Goal: Task Accomplishment & Management: Complete application form

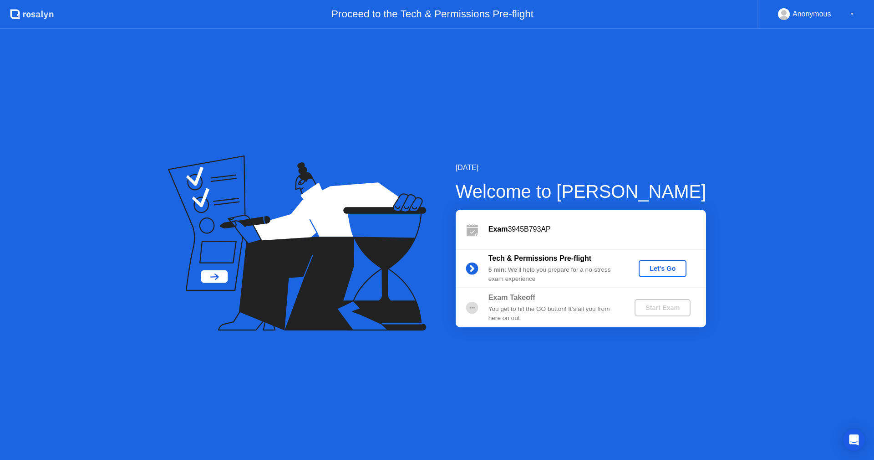
click at [666, 270] on div "Let's Go" at bounding box center [663, 268] width 41 height 7
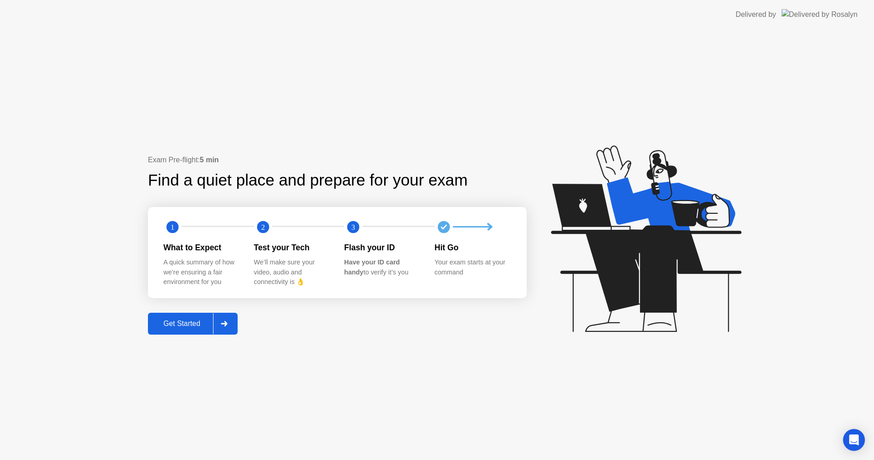
click at [176, 323] on div "Get Started" at bounding box center [182, 323] width 62 height 8
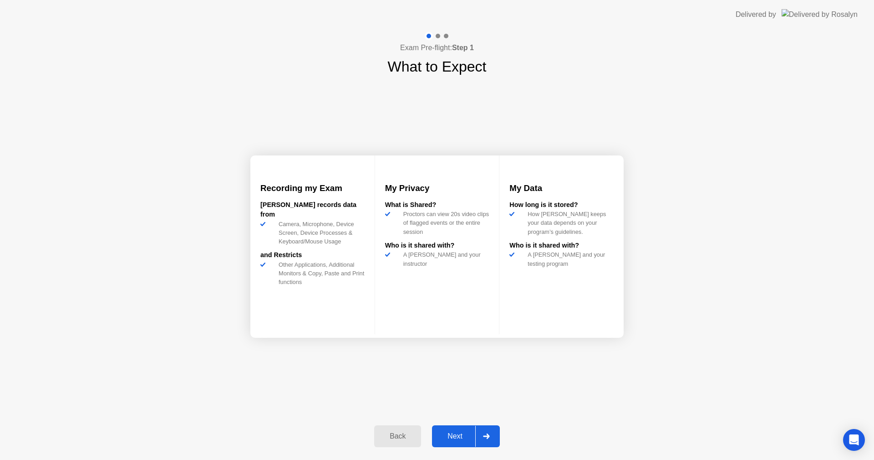
click at [461, 433] on div "Next" at bounding box center [455, 436] width 41 height 8
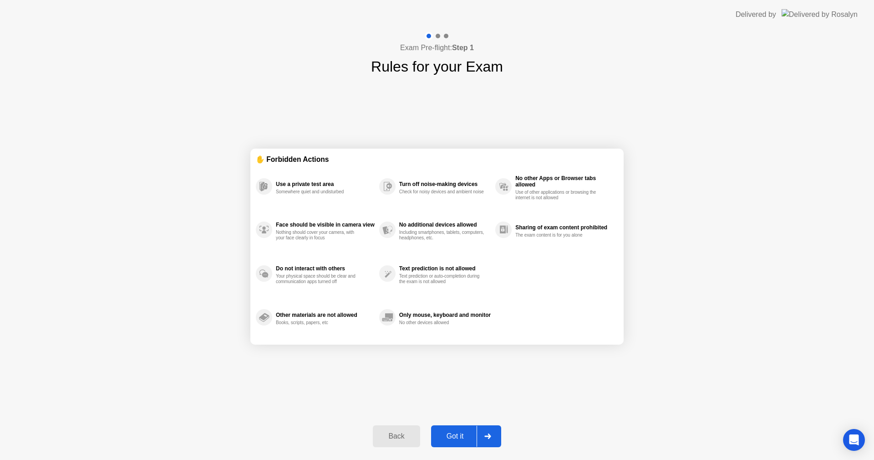
click at [461, 433] on div "Got it" at bounding box center [455, 436] width 43 height 8
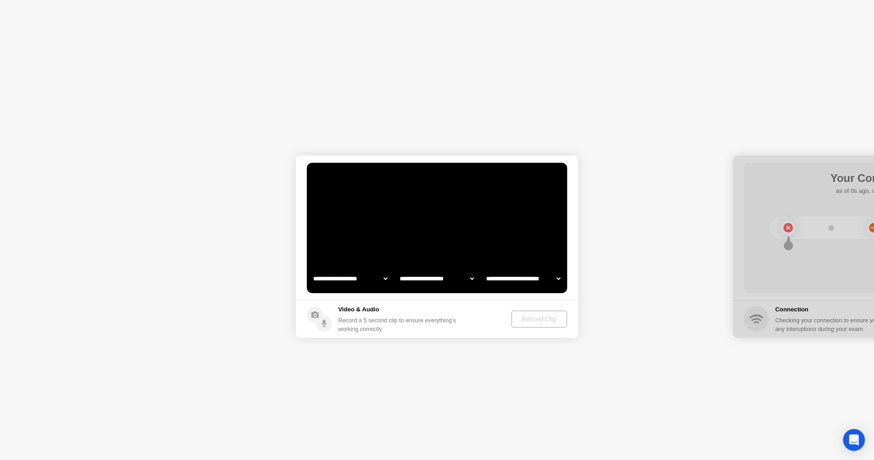
select select "**********"
select select "*******"
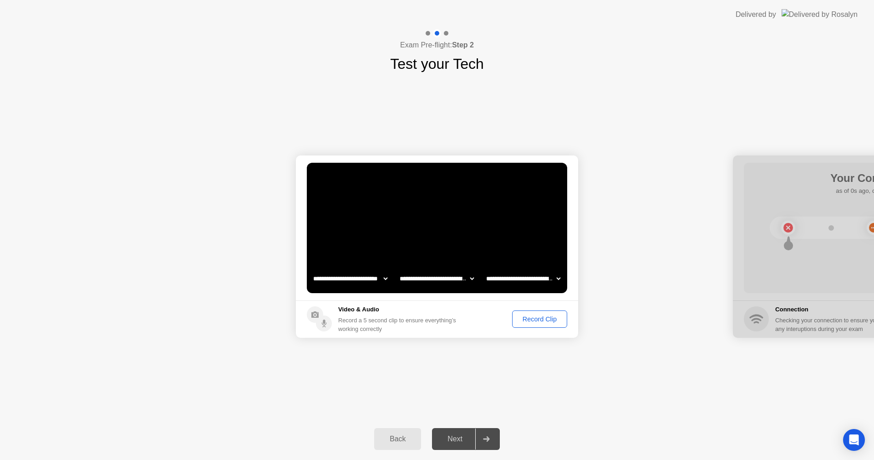
click at [528, 319] on div "Record Clip" at bounding box center [540, 318] width 49 height 7
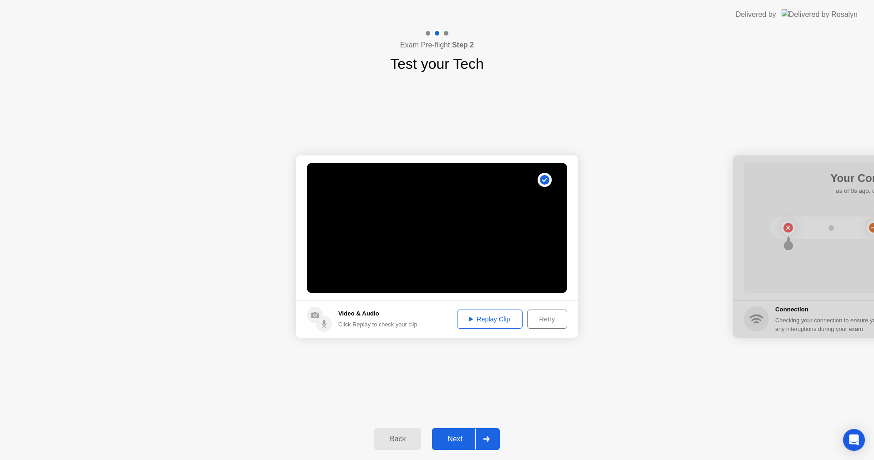
click at [501, 320] on div "Replay Clip" at bounding box center [489, 318] width 59 height 7
click at [463, 437] on div "Next" at bounding box center [455, 438] width 41 height 8
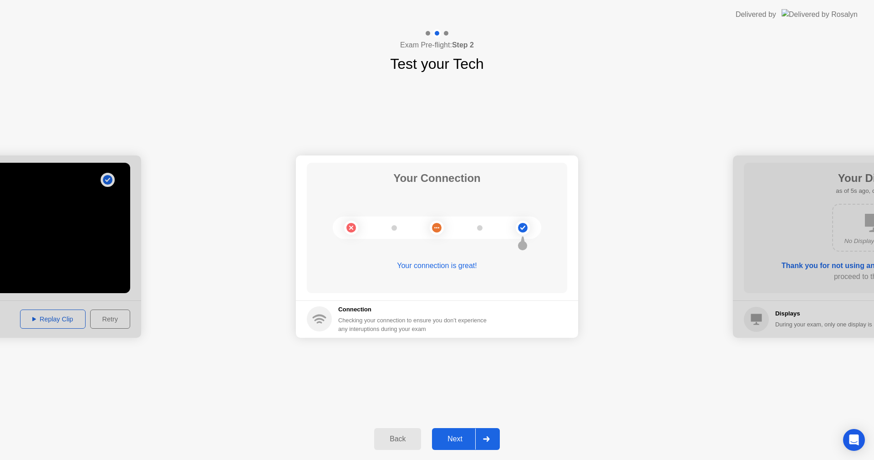
click at [463, 434] on div "Next" at bounding box center [455, 438] width 41 height 8
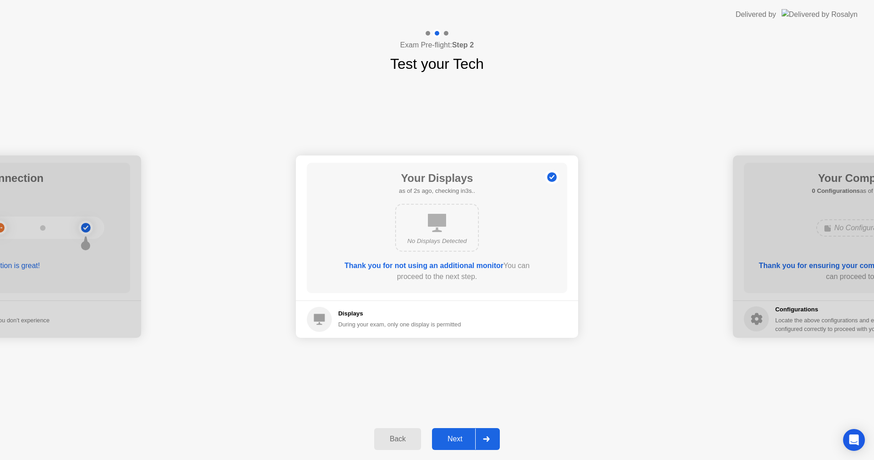
click at [463, 434] on div "Next" at bounding box center [455, 438] width 41 height 8
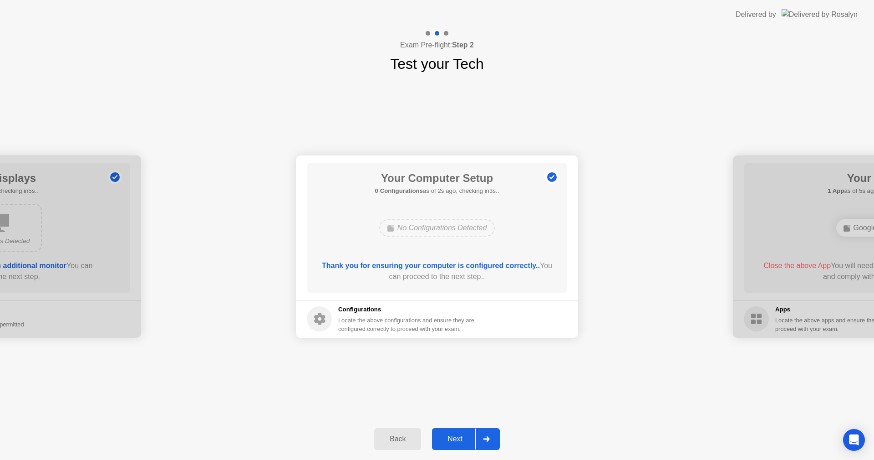
click at [465, 437] on div "Next" at bounding box center [455, 438] width 41 height 8
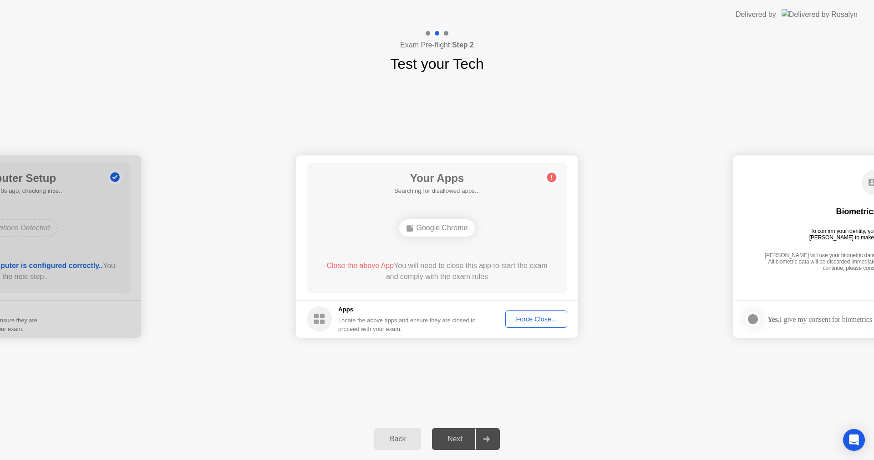
drag, startPoint x: 362, startPoint y: 261, endPoint x: 521, endPoint y: 270, distance: 159.2
click at [521, 270] on div "Close the above App You will need to close this app to start the exam and compl…" at bounding box center [437, 271] width 235 height 22
click at [535, 320] on div "Force Close..." at bounding box center [537, 318] width 56 height 7
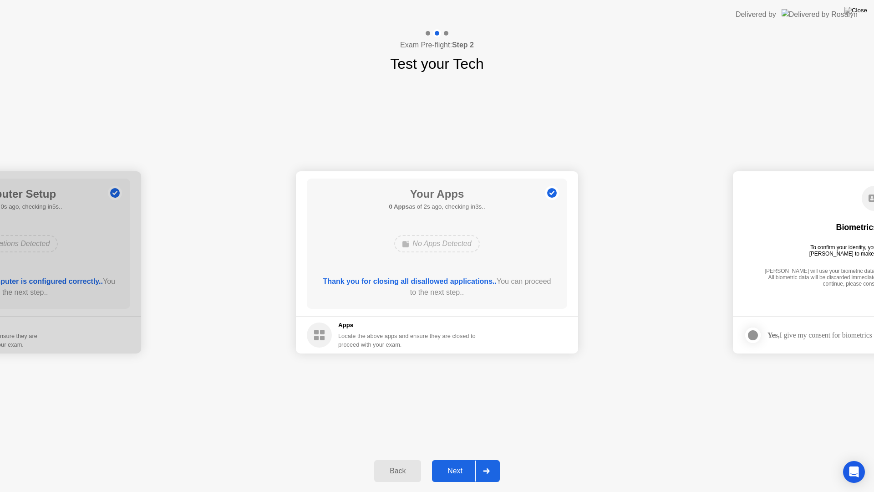
click at [464, 459] on div "Next" at bounding box center [455, 471] width 41 height 8
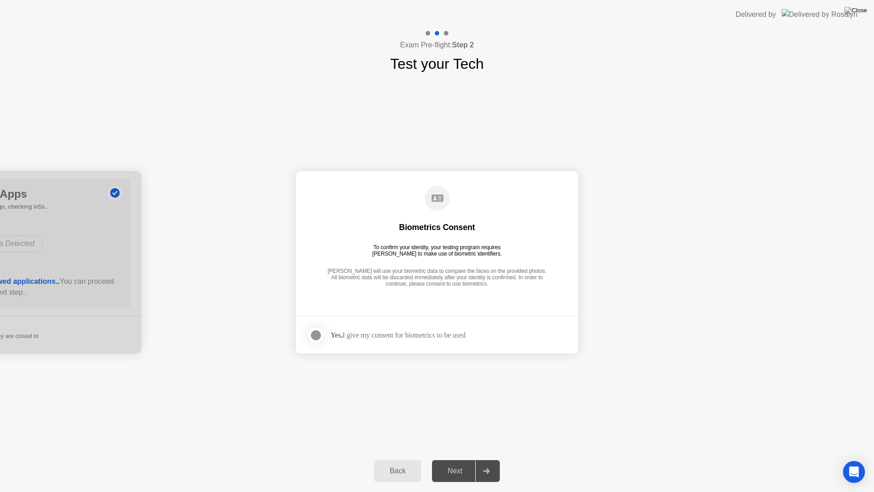
click at [317, 332] on div at bounding box center [316, 335] width 11 height 11
click at [457, 459] on div "Next" at bounding box center [455, 471] width 41 height 8
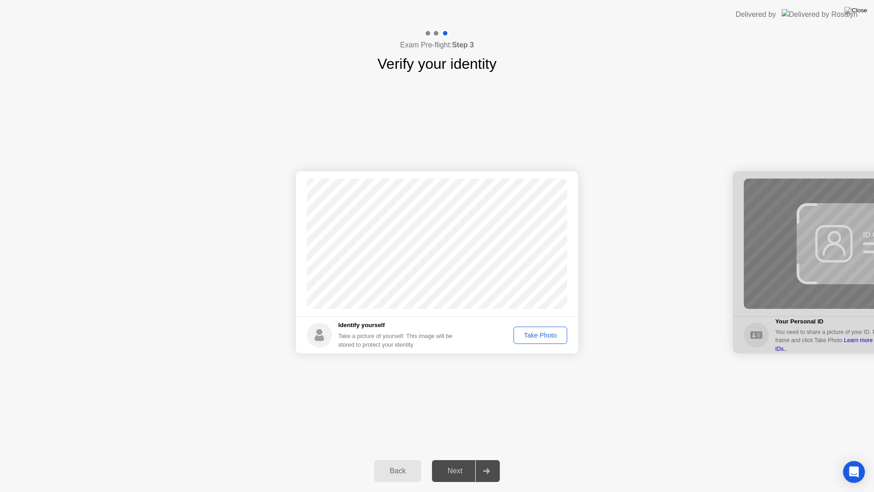
click at [546, 334] on div "Take Photo" at bounding box center [540, 335] width 47 height 7
click at [465, 459] on div "Next" at bounding box center [455, 471] width 41 height 8
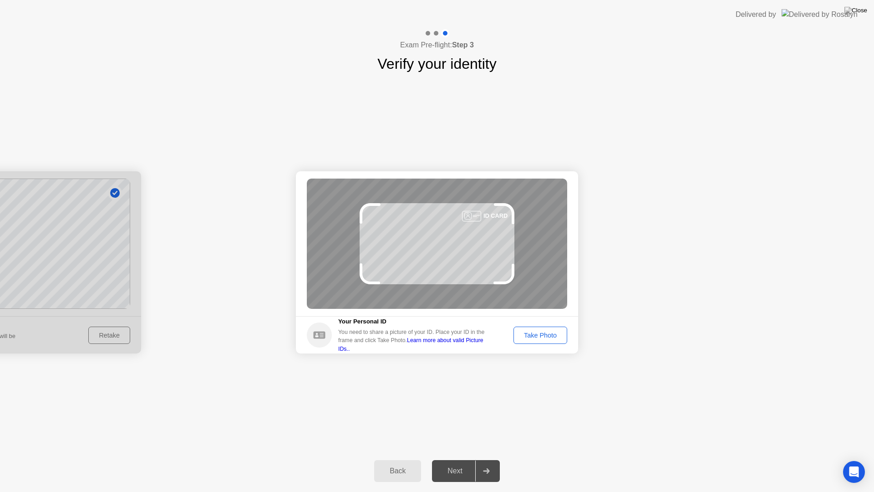
click at [546, 333] on div "Take Photo" at bounding box center [540, 335] width 47 height 7
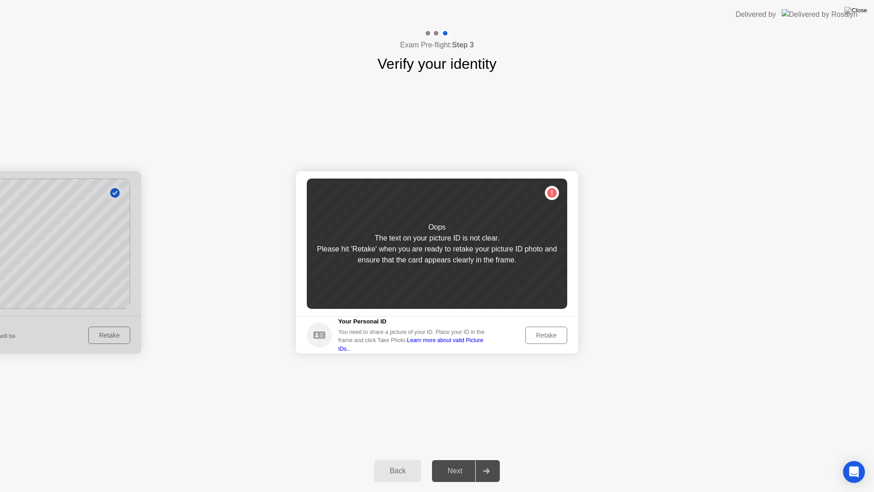
click at [545, 338] on div "Retake" at bounding box center [547, 335] width 36 height 7
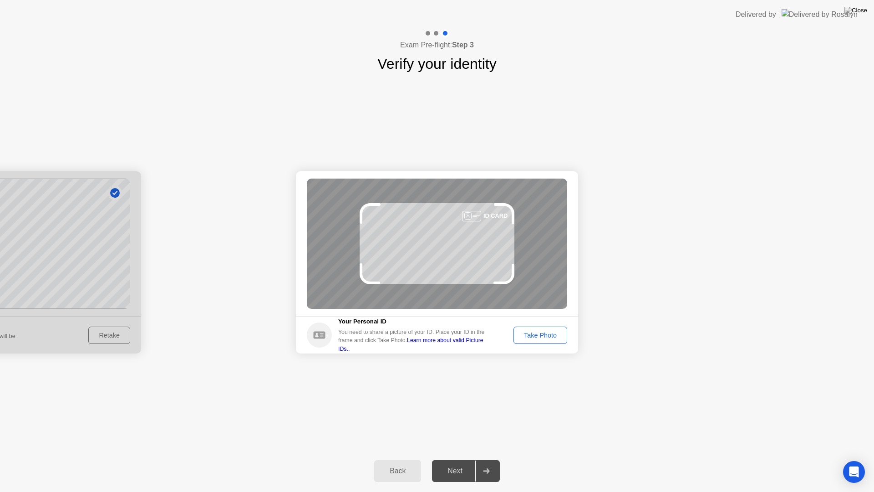
click at [545, 337] on div "Take Photo" at bounding box center [540, 335] width 47 height 7
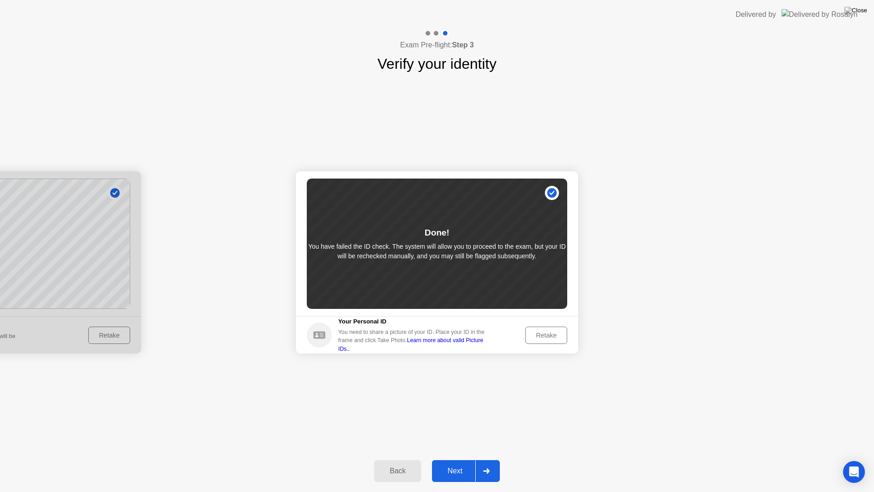
click at [456, 459] on div "Next" at bounding box center [455, 471] width 41 height 8
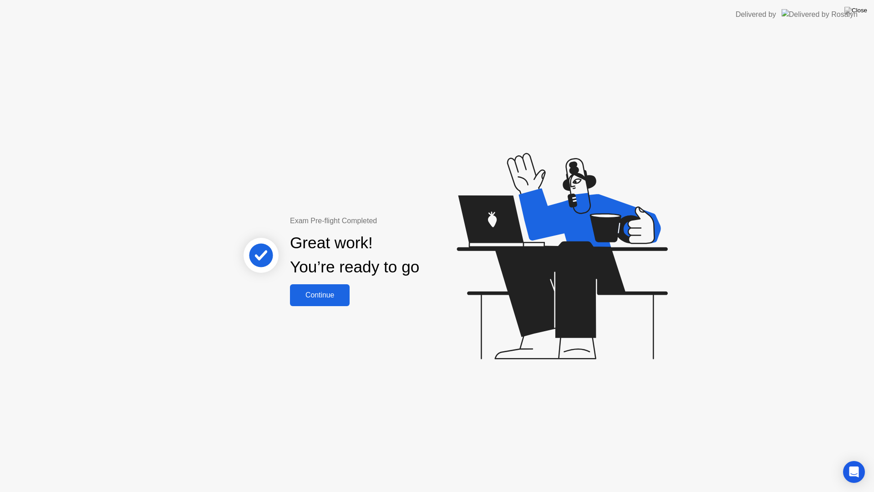
click at [322, 298] on div "Continue" at bounding box center [320, 295] width 54 height 8
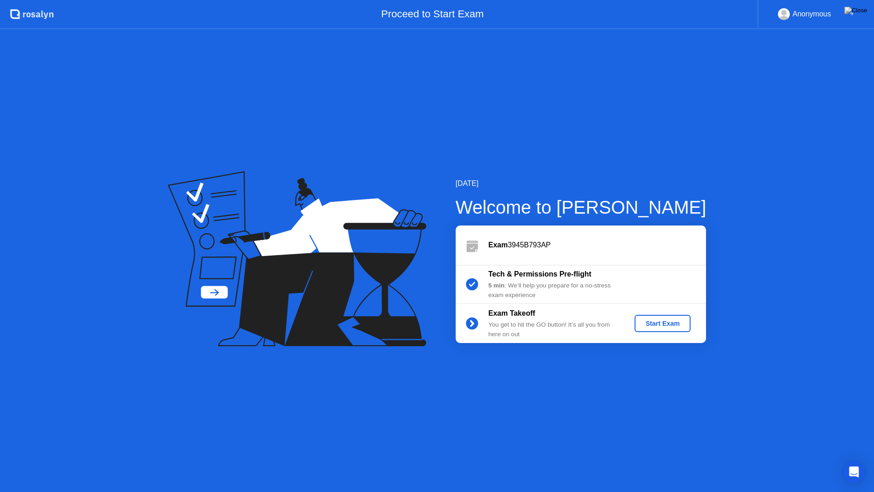
click at [655, 324] on div "Start Exam" at bounding box center [662, 323] width 49 height 7
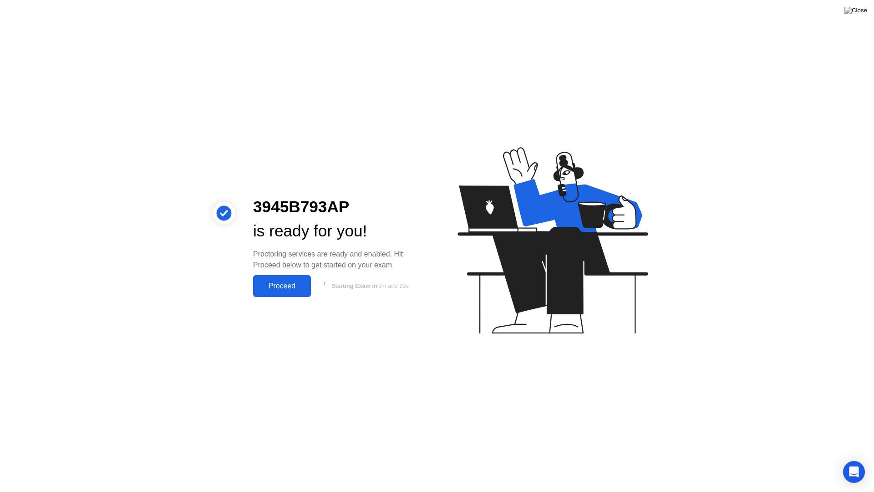
click at [275, 287] on div "Proceed" at bounding box center [282, 286] width 52 height 8
